Goal: Task Accomplishment & Management: Manage account settings

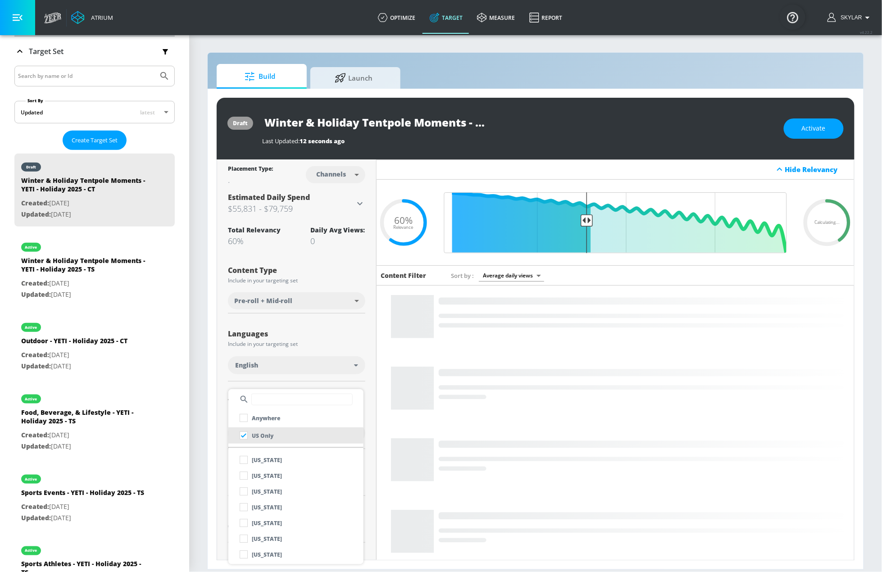
click at [356, 382] on div at bounding box center [441, 286] width 882 height 572
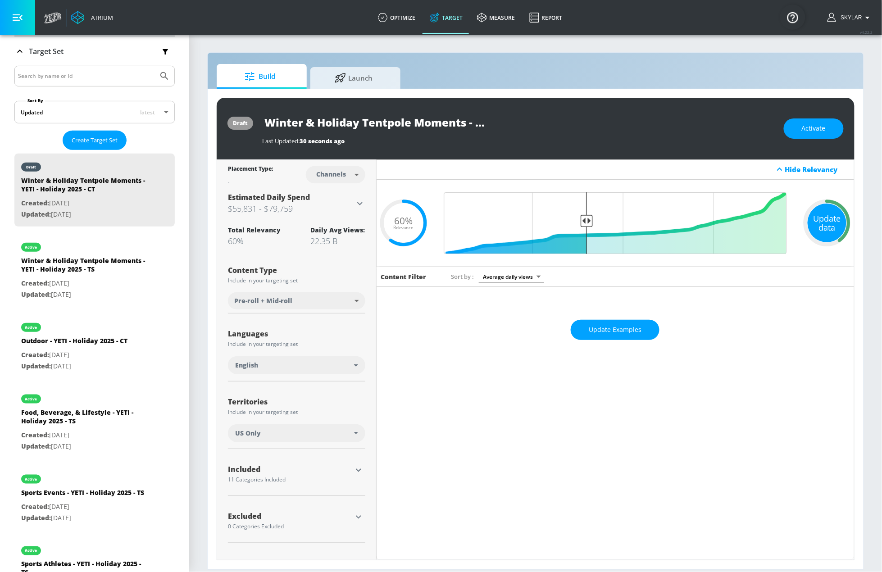
click at [818, 223] on div "Update data" at bounding box center [827, 223] width 39 height 39
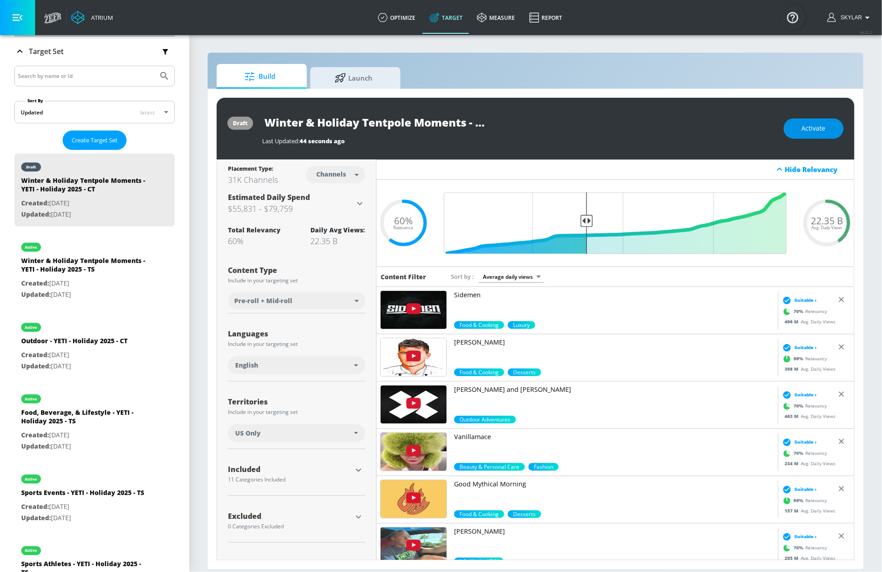
click at [809, 132] on span "Activate" at bounding box center [814, 128] width 24 height 11
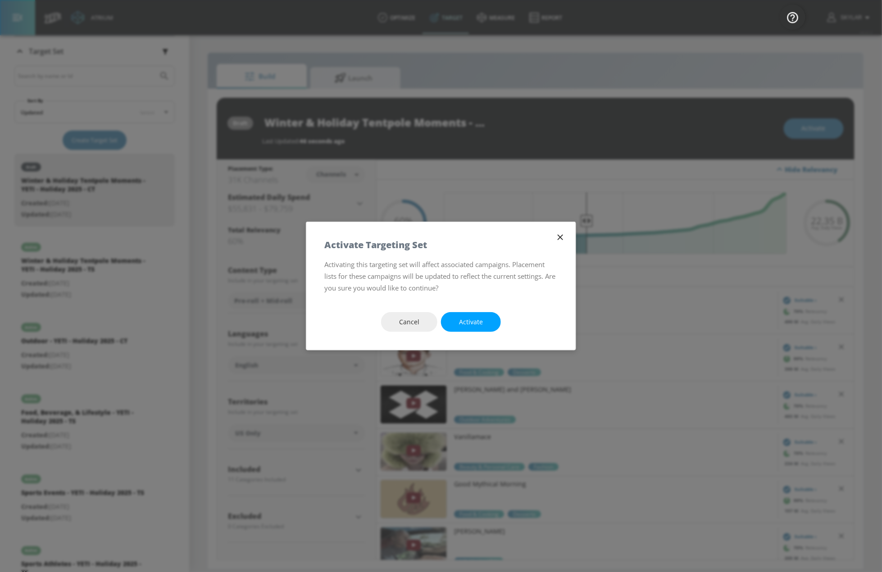
click at [492, 334] on div "Cancel Activate" at bounding box center [441, 322] width 270 height 56
click at [488, 327] on button "Activate" at bounding box center [471, 322] width 60 height 20
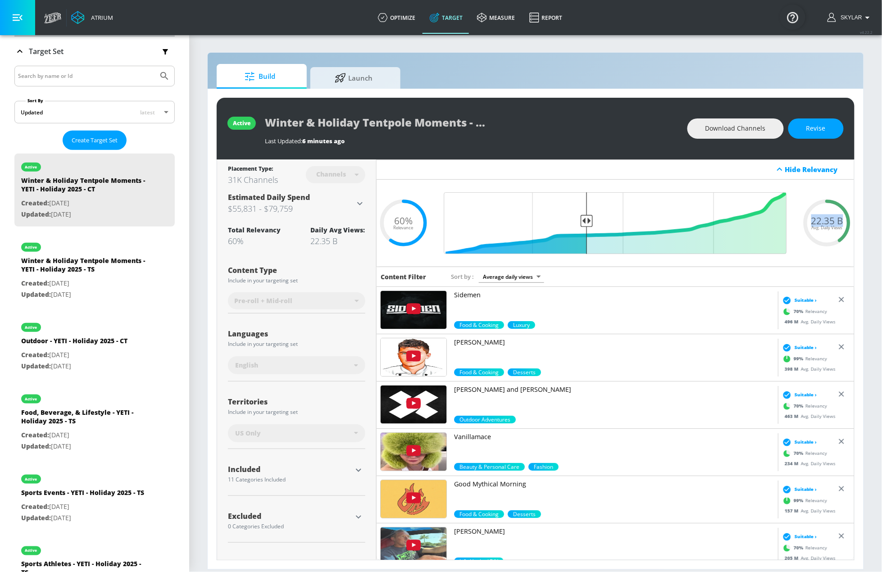
drag, startPoint x: 813, startPoint y: 220, endPoint x: 846, endPoint y: 222, distance: 32.9
click at [845, 222] on div "22.35 B Avg. Daily Views" at bounding box center [827, 223] width 54 height 14
copy span "22.35 B"
